Goal: Transaction & Acquisition: Purchase product/service

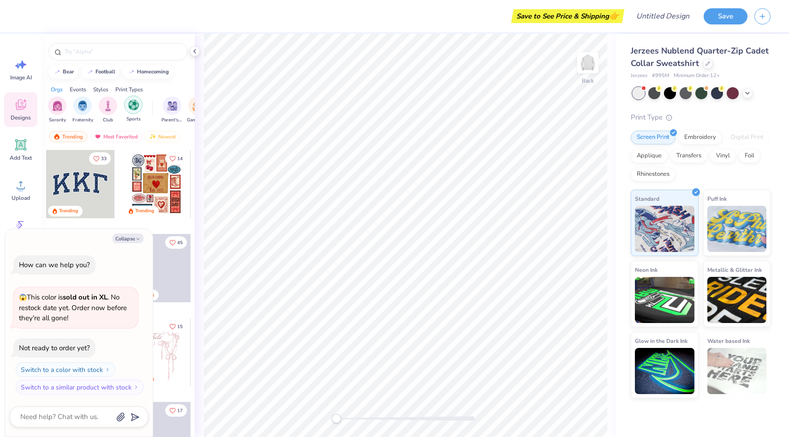
click at [131, 107] on img "filter for Sports" at bounding box center [133, 105] width 11 height 11
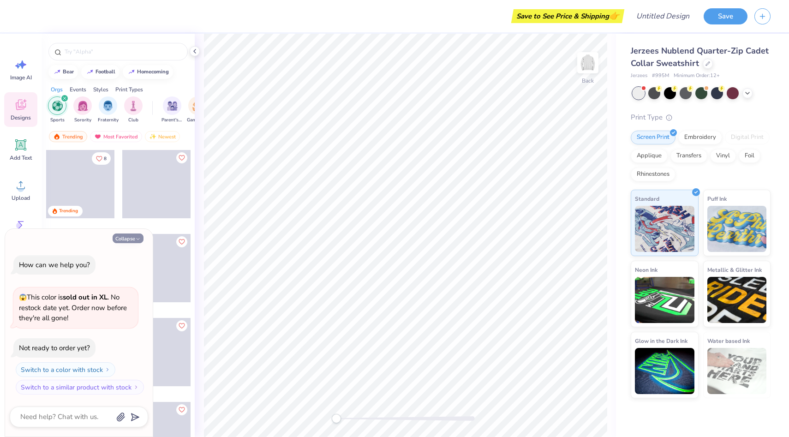
click at [129, 236] on button "Collapse" at bounding box center [128, 239] width 31 height 10
type textarea "x"
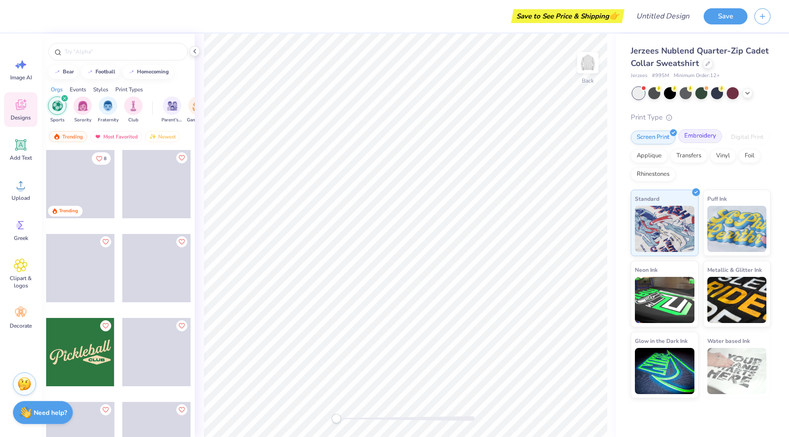
click at [703, 136] on div "Embroidery" at bounding box center [700, 136] width 44 height 14
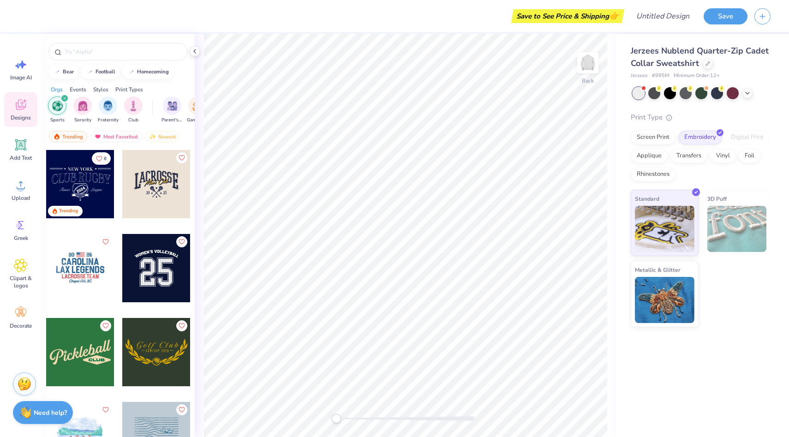
click at [66, 99] on icon "filter for Sports" at bounding box center [65, 98] width 4 height 4
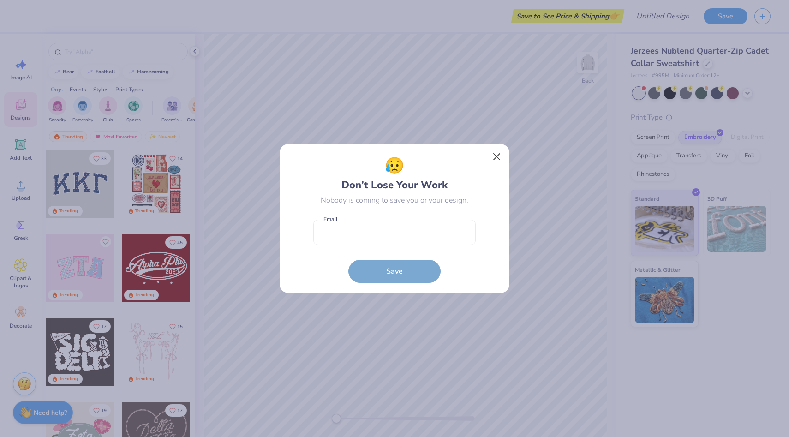
drag, startPoint x: 250, startPoint y: 14, endPoint x: 494, endPoint y: 152, distance: 280.4
click at [494, 152] on div "😥 Don’t Lose Your Work Nobody is coming to save you or your design. Email is a …" at bounding box center [394, 218] width 789 height 437
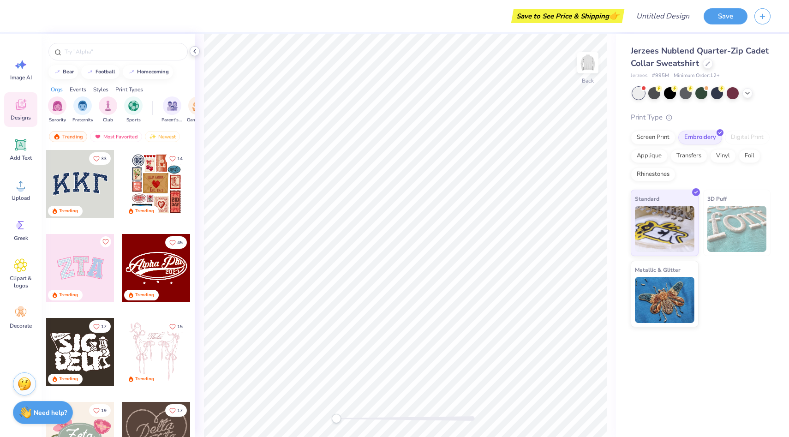
click at [193, 53] on icon at bounding box center [194, 51] width 7 height 7
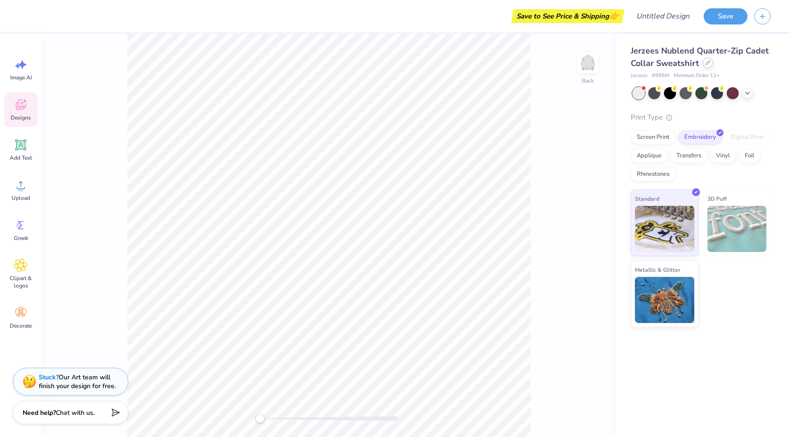
click at [707, 65] on icon at bounding box center [708, 62] width 5 height 5
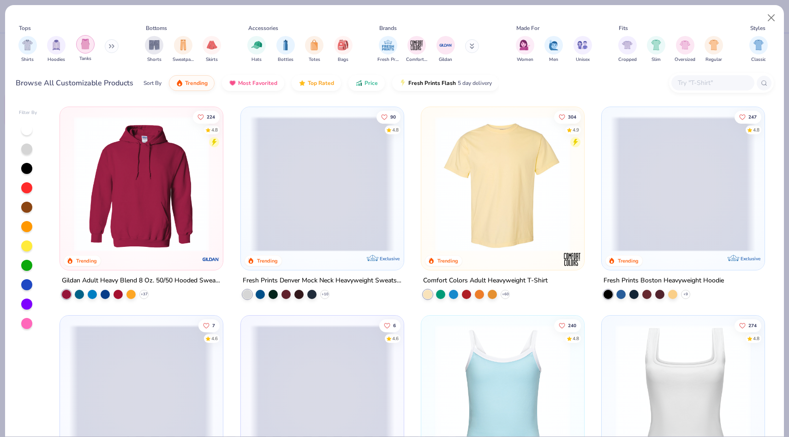
click at [84, 46] on img "filter for Tanks" at bounding box center [85, 44] width 10 height 11
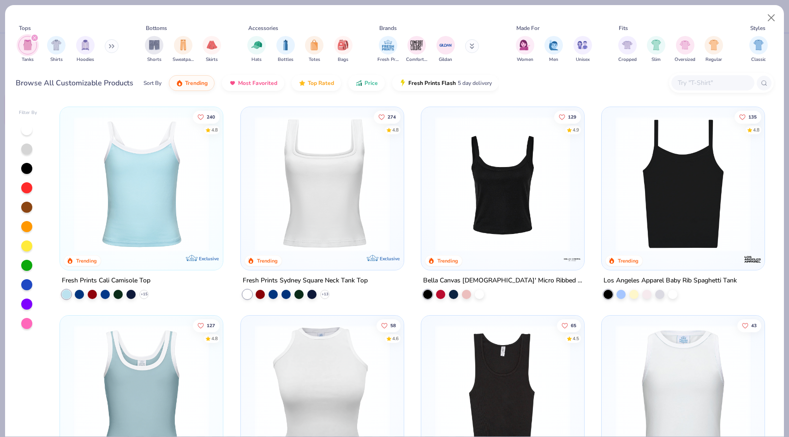
click at [341, 189] on img at bounding box center [322, 183] width 144 height 135
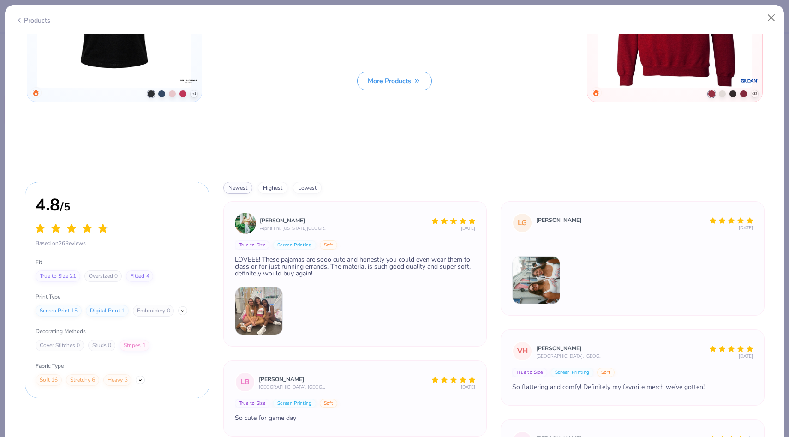
scroll to position [52, 0]
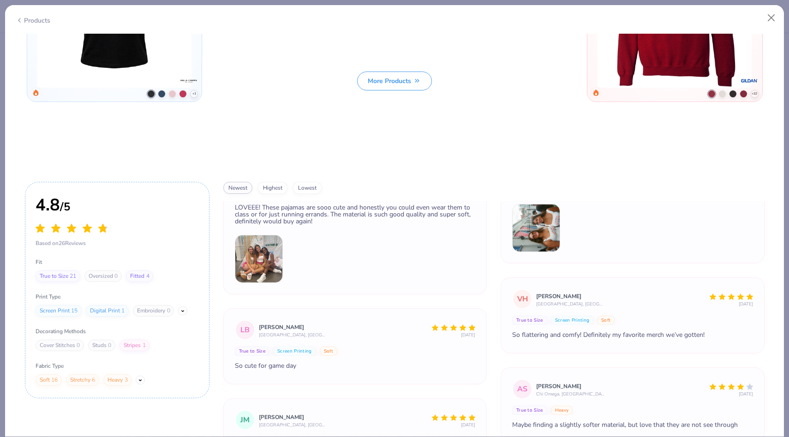
click at [266, 264] on img at bounding box center [259, 259] width 48 height 48
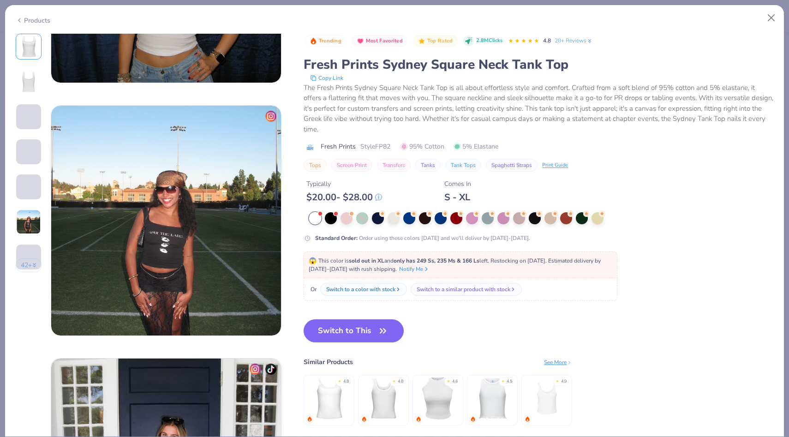
scroll to position [1192, 0]
